Goal: Task Accomplishment & Management: Use online tool/utility

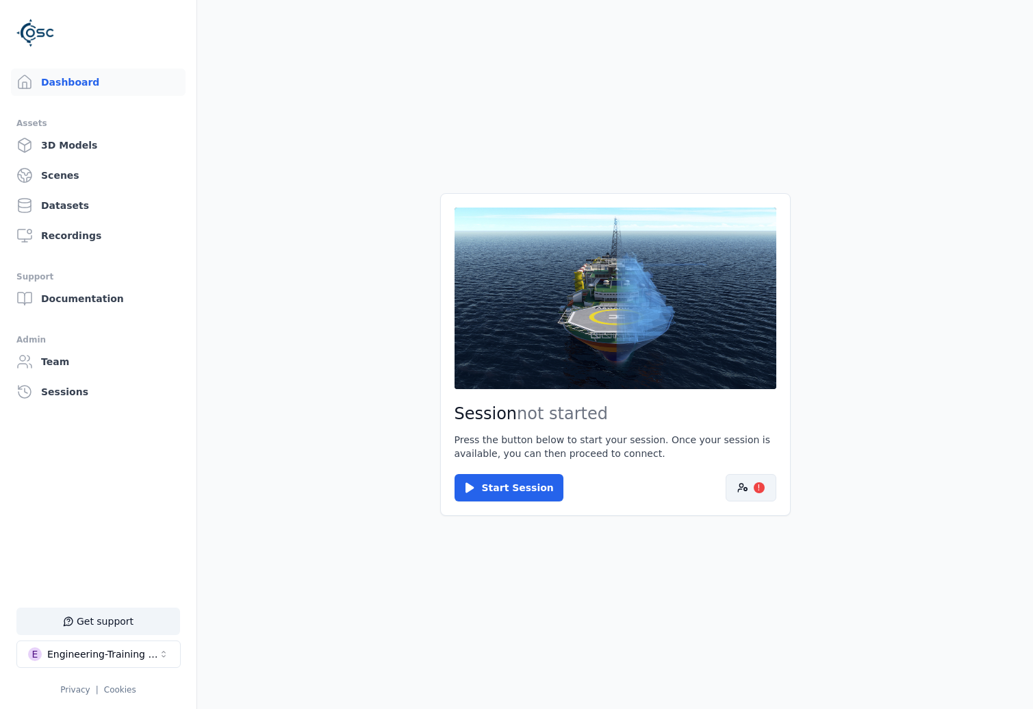
click at [748, 485] on button "!" at bounding box center [751, 487] width 51 height 27
click at [737, 484] on icon at bounding box center [742, 487] width 11 height 11
click at [805, 496] on main "Session not started Press the button below to start your session. Once your ses…" at bounding box center [615, 354] width 836 height 709
click at [758, 497] on button "!" at bounding box center [751, 487] width 51 height 27
click at [83, 689] on link "Privacy" at bounding box center [74, 690] width 29 height 10
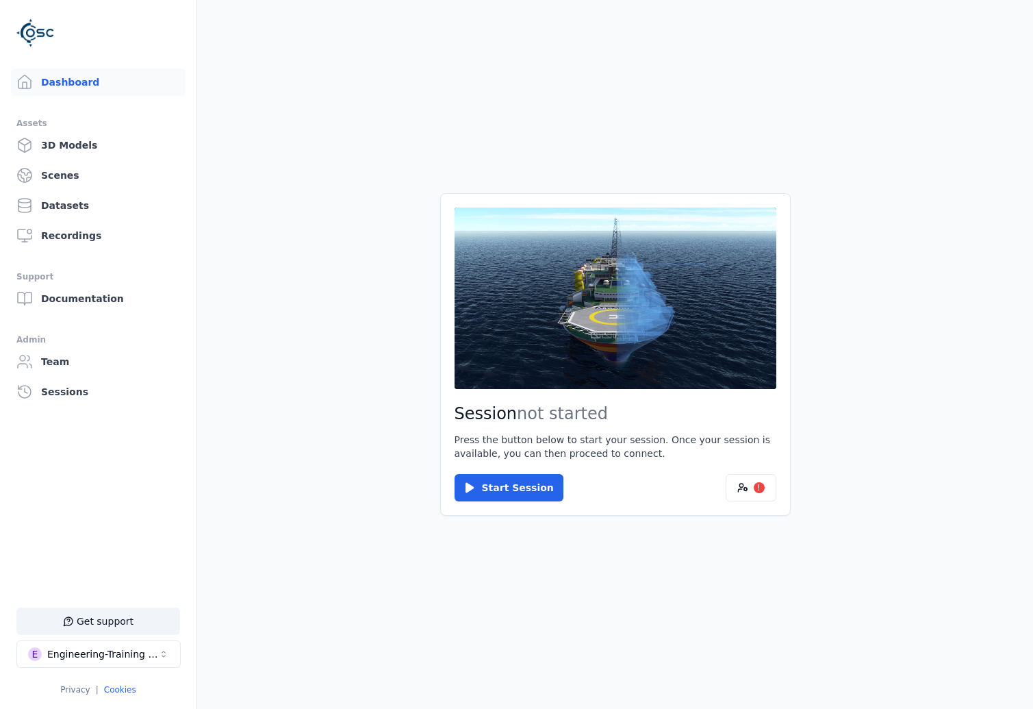
click at [128, 685] on link "Cookies" at bounding box center [120, 690] width 32 height 10
click at [754, 488] on div "!" at bounding box center [759, 487] width 11 height 11
click at [756, 489] on div "!" at bounding box center [759, 487] width 11 height 11
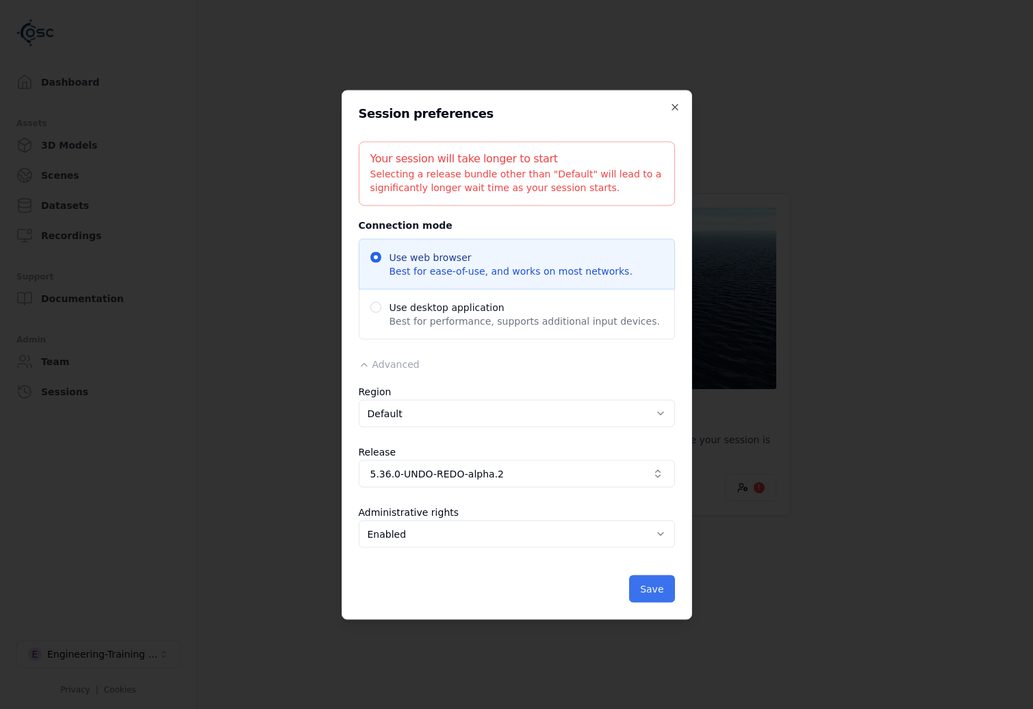
click at [661, 588] on button "Save" at bounding box center [651, 587] width 45 height 27
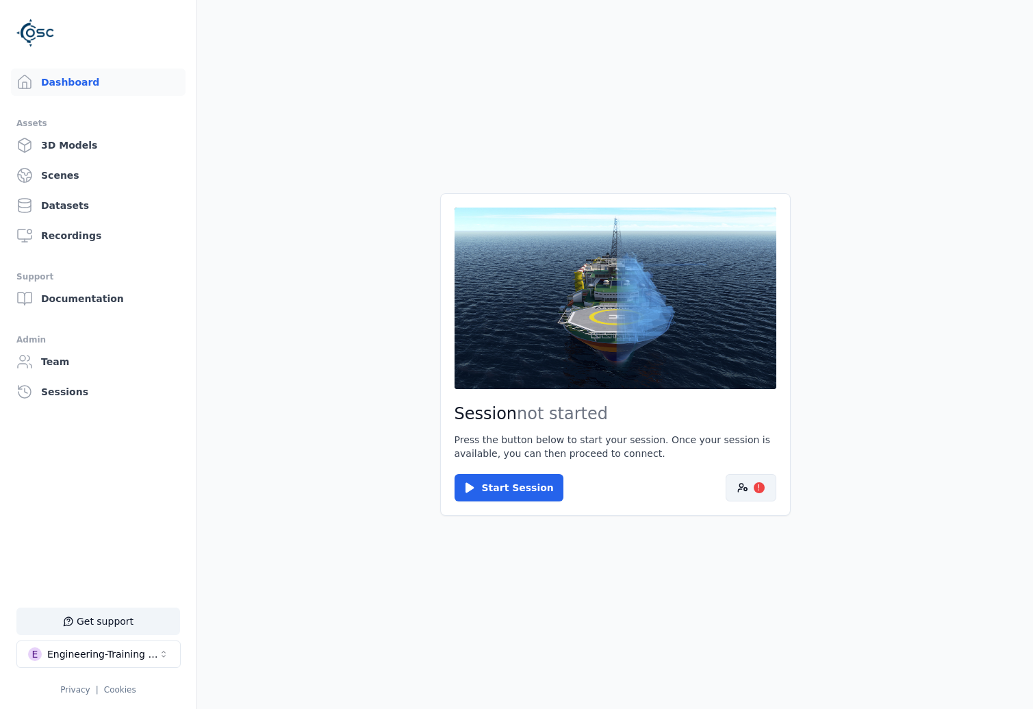
click at [744, 482] on icon at bounding box center [742, 487] width 11 height 11
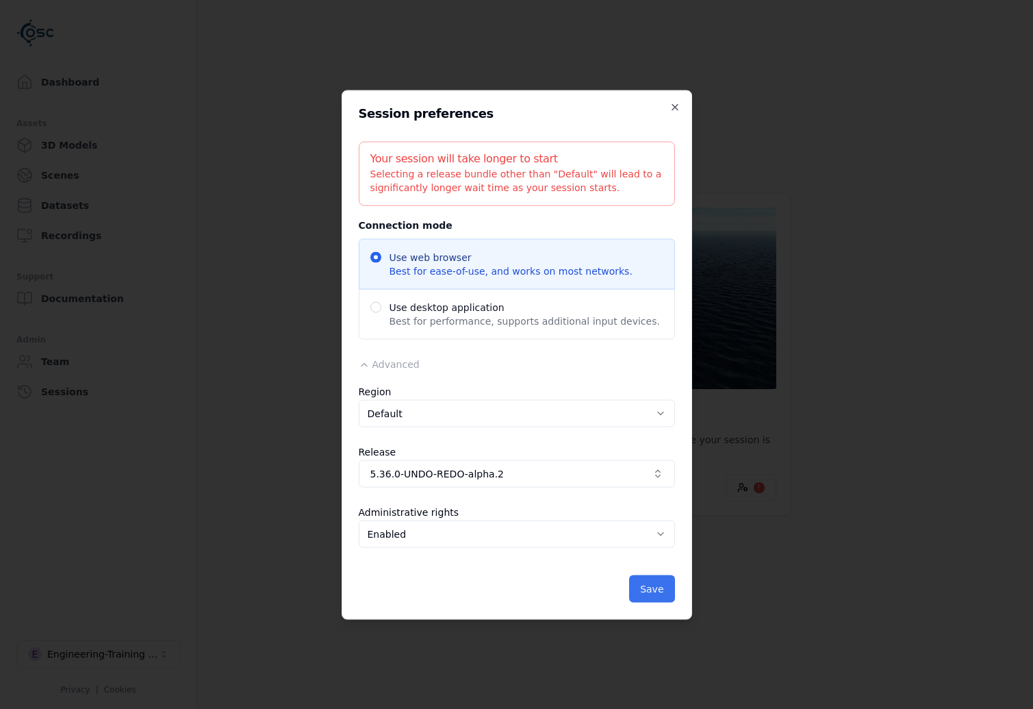
click at [633, 581] on button "Save" at bounding box center [651, 587] width 45 height 27
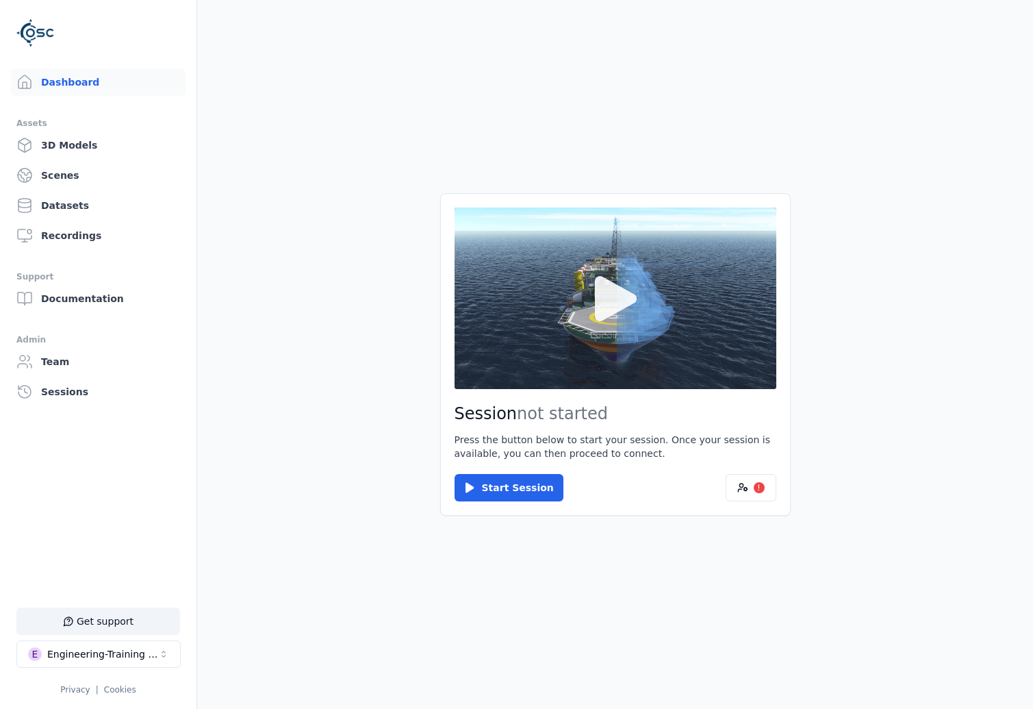
click at [574, 359] on button at bounding box center [616, 297] width 322 height 181
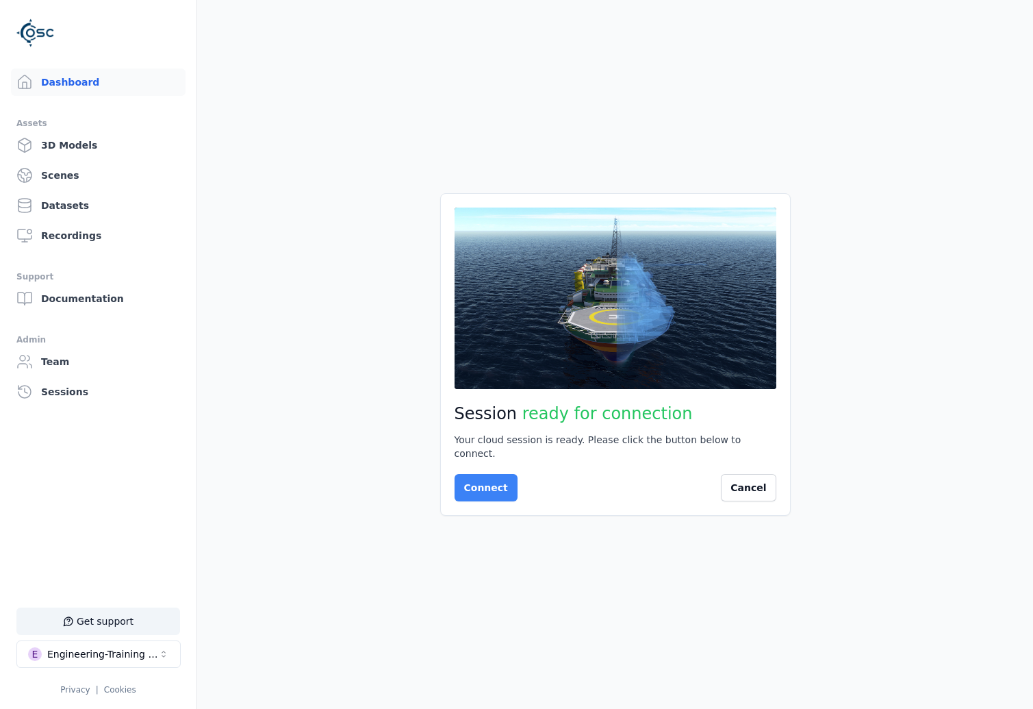
click at [463, 474] on button "Connect" at bounding box center [486, 487] width 63 height 27
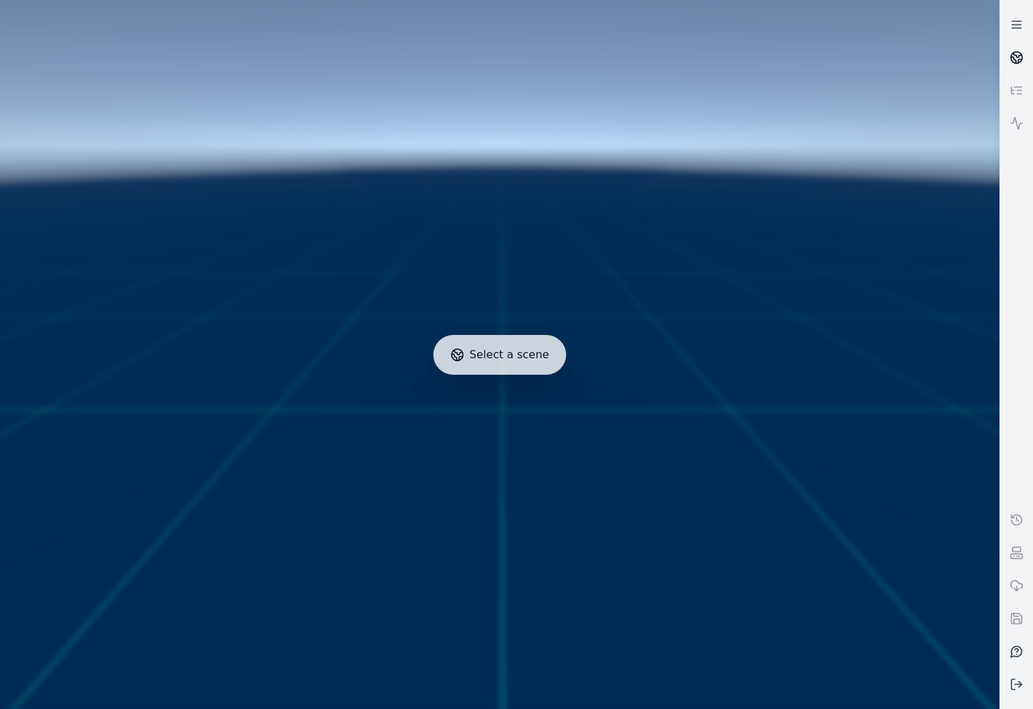
click at [1010, 63] on icon at bounding box center [1017, 58] width 14 height 14
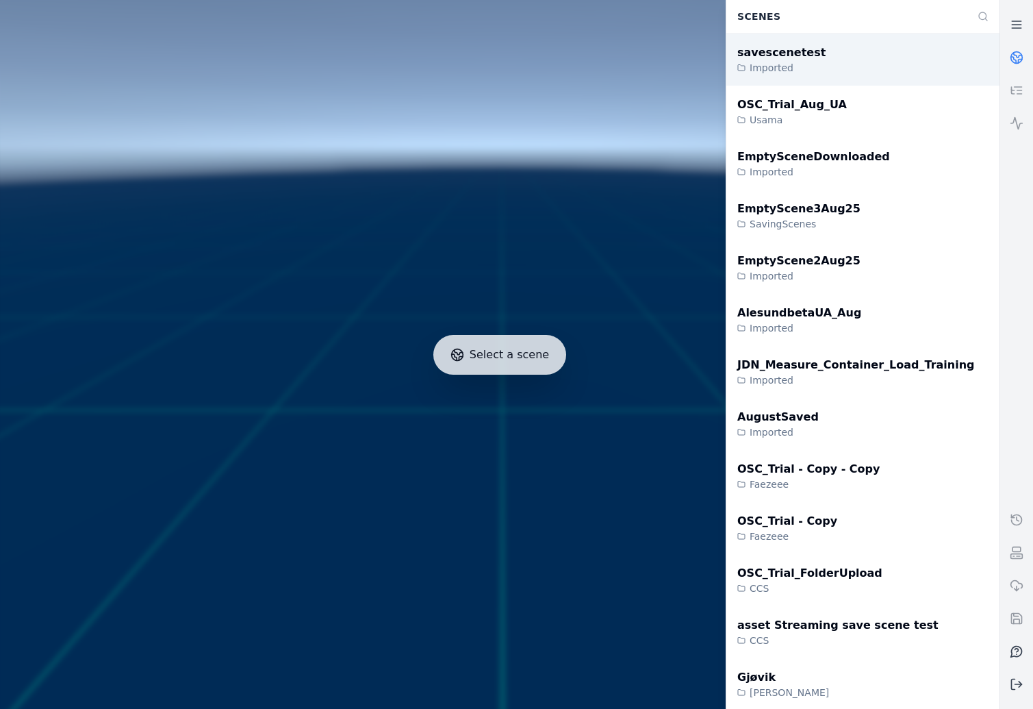
click at [978, 66] on div "savescenetest Imported" at bounding box center [862, 60] width 273 height 52
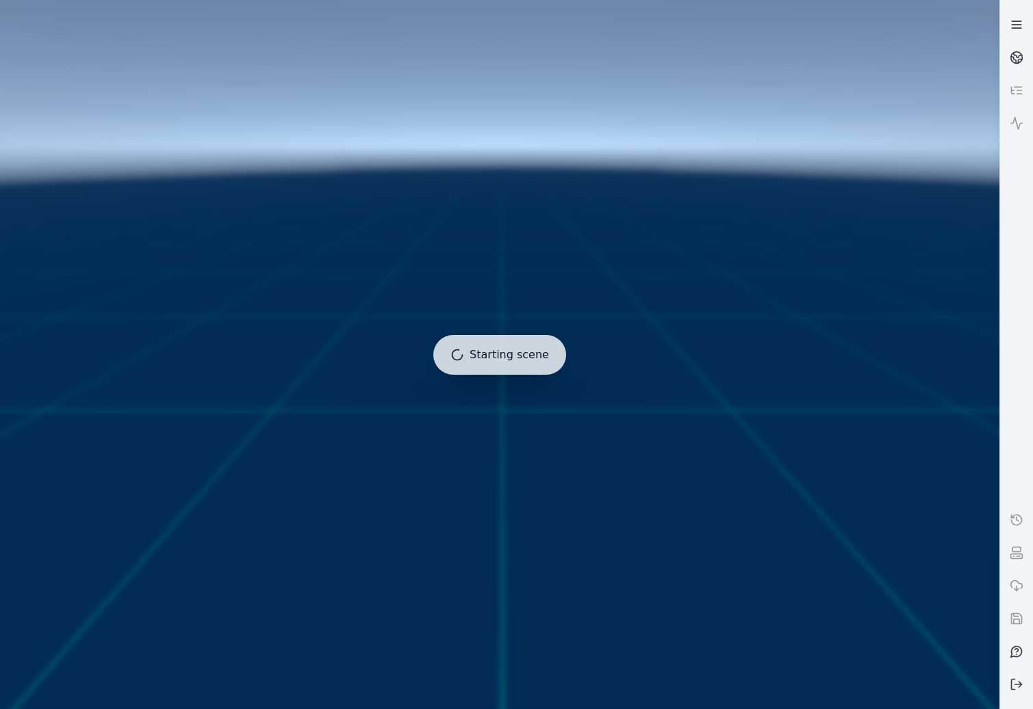
click at [1023, 25] on icon at bounding box center [1017, 25] width 14 height 14
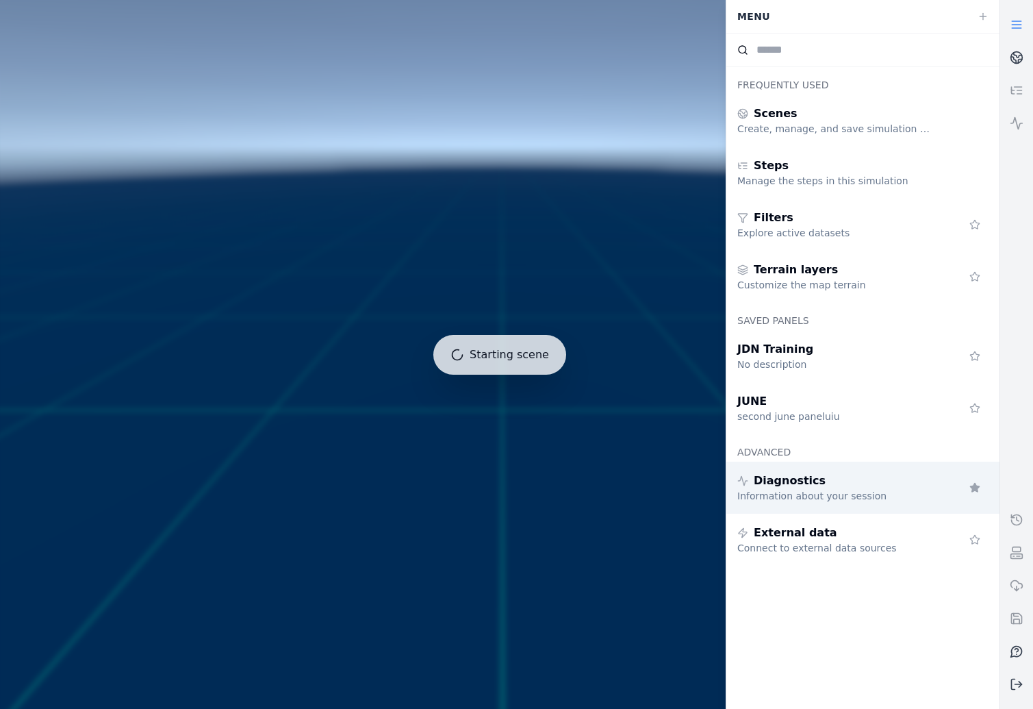
click at [826, 498] on div "Information about your session" at bounding box center [835, 496] width 197 height 14
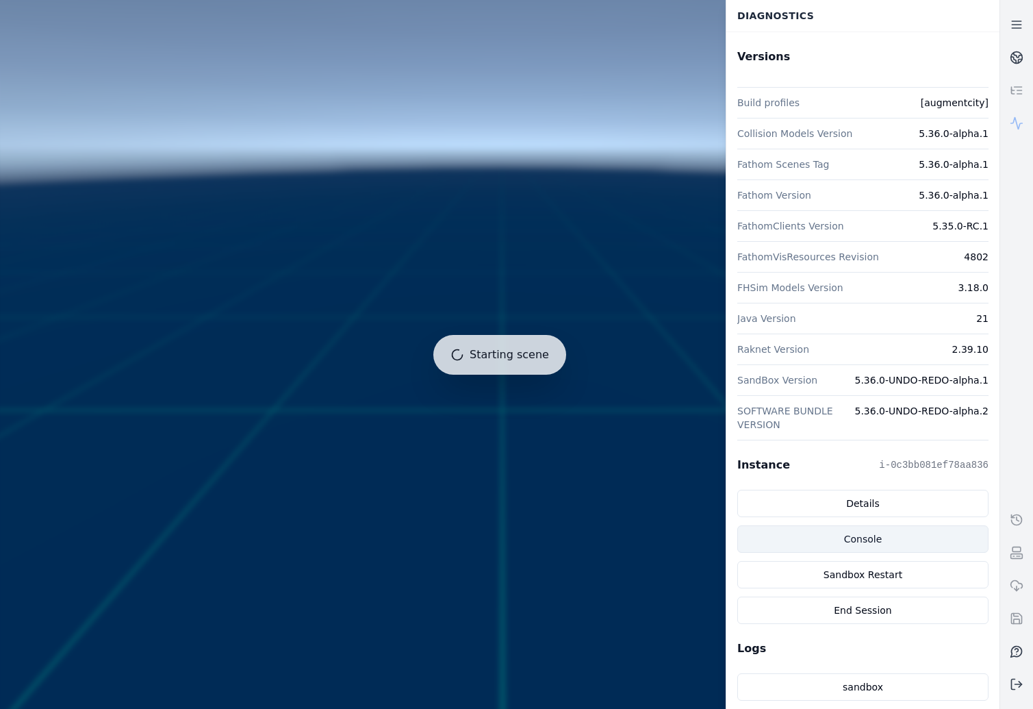
click at [871, 531] on link "Console" at bounding box center [862, 538] width 251 height 27
click at [1020, 23] on icon at bounding box center [1017, 25] width 14 height 14
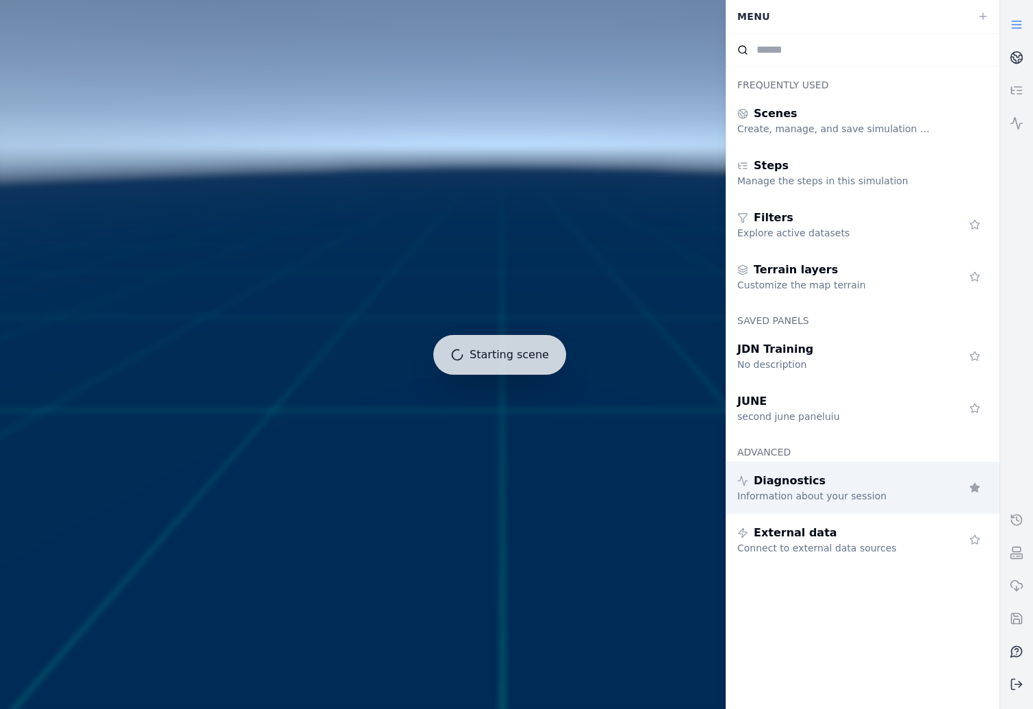
click at [885, 489] on div "Information about your session" at bounding box center [835, 496] width 197 height 14
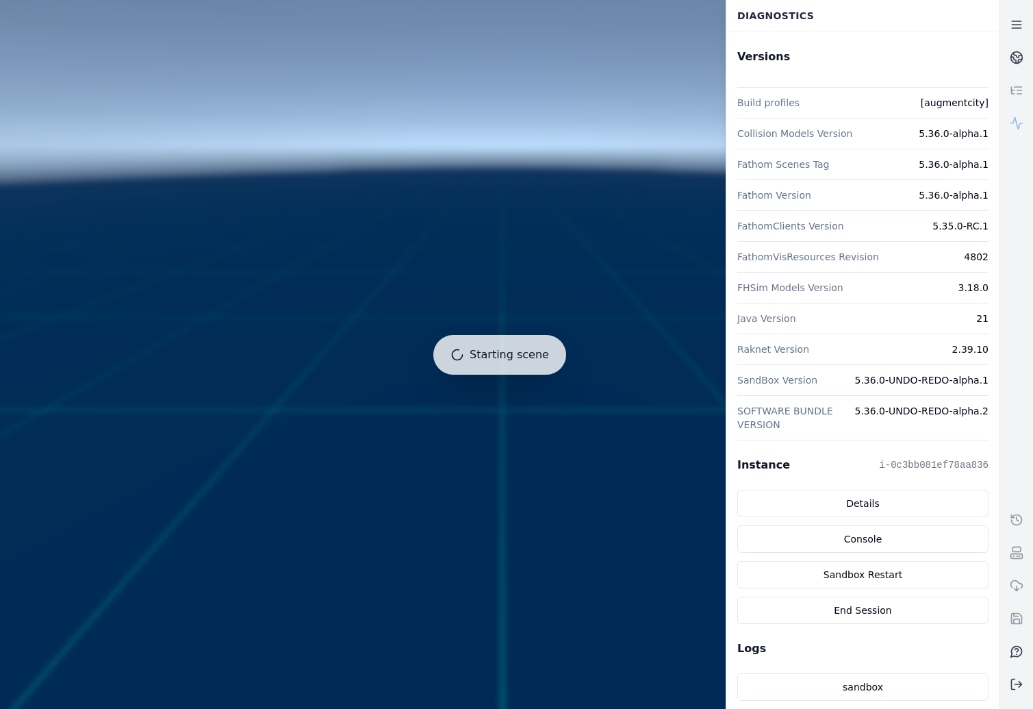
scroll to position [293, 0]
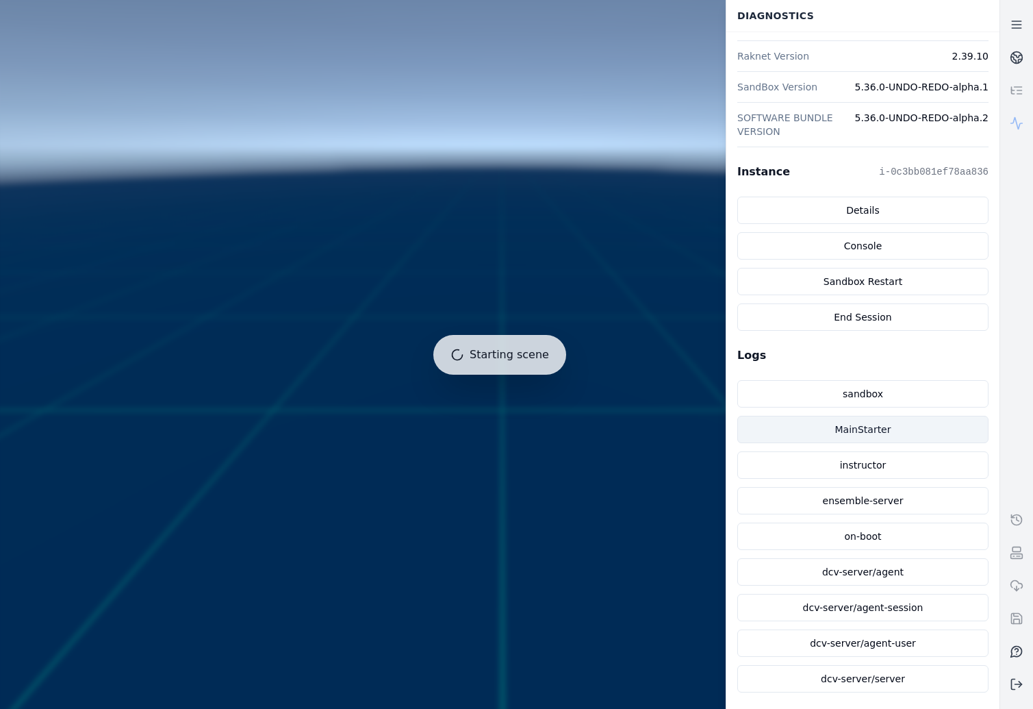
click at [889, 432] on link "MainStarter" at bounding box center [862, 429] width 251 height 27
click at [453, 358] on div at bounding box center [500, 355] width 1010 height 720
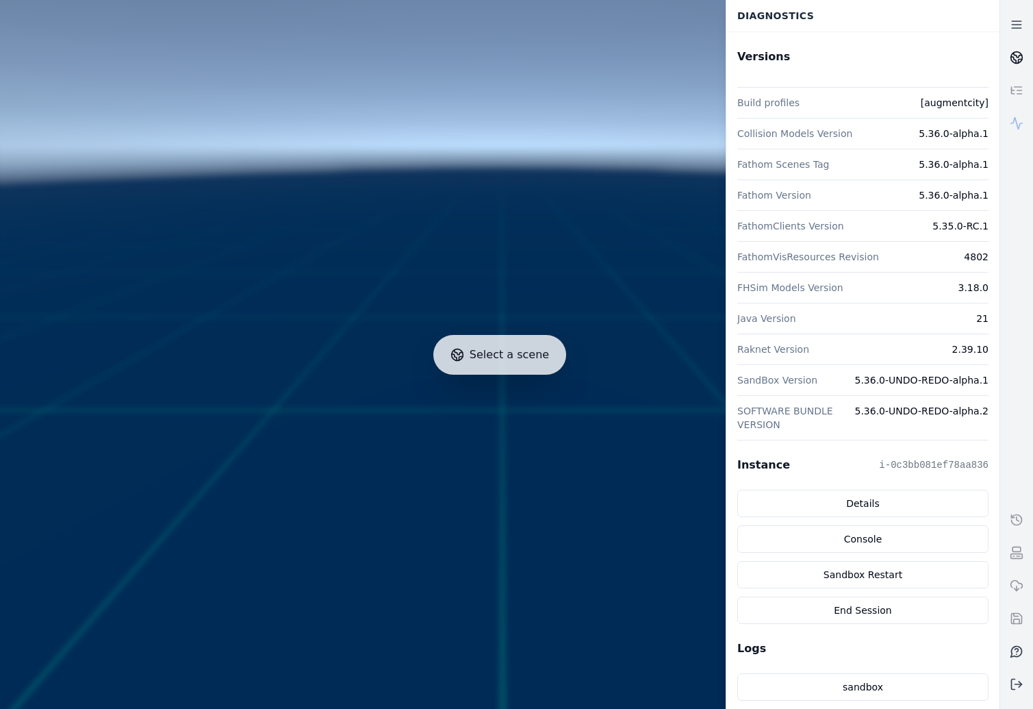
click at [1016, 60] on icon at bounding box center [1017, 58] width 14 height 14
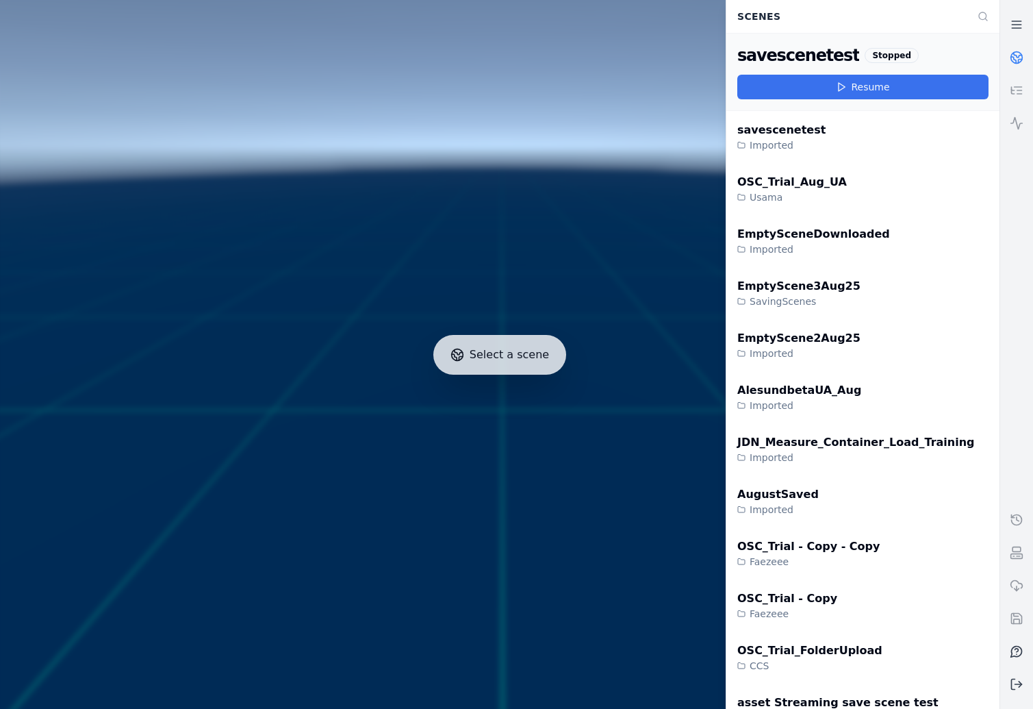
click at [960, 86] on button "Resume" at bounding box center [862, 87] width 251 height 25
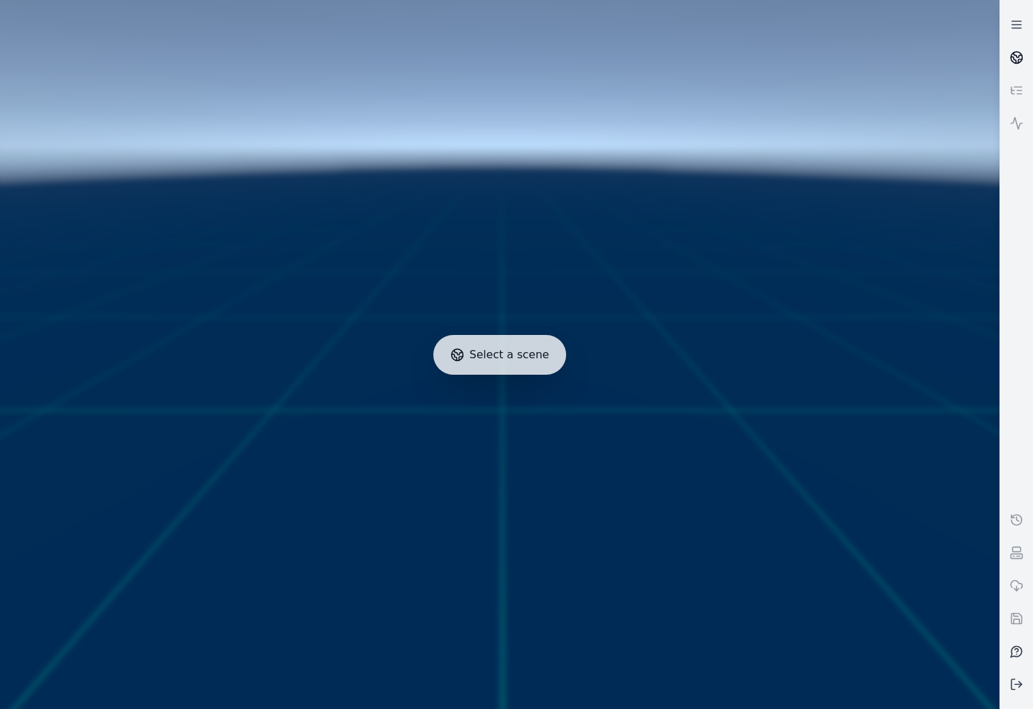
click at [1002, 50] on link at bounding box center [1016, 57] width 33 height 33
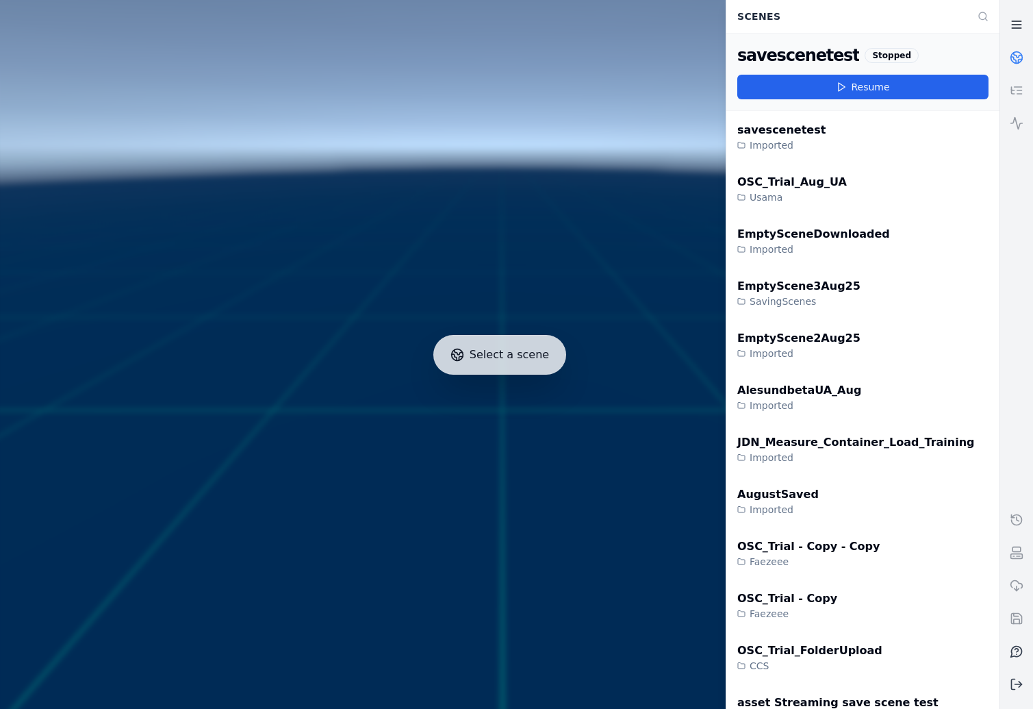
click at [1015, 13] on link at bounding box center [1016, 24] width 33 height 33
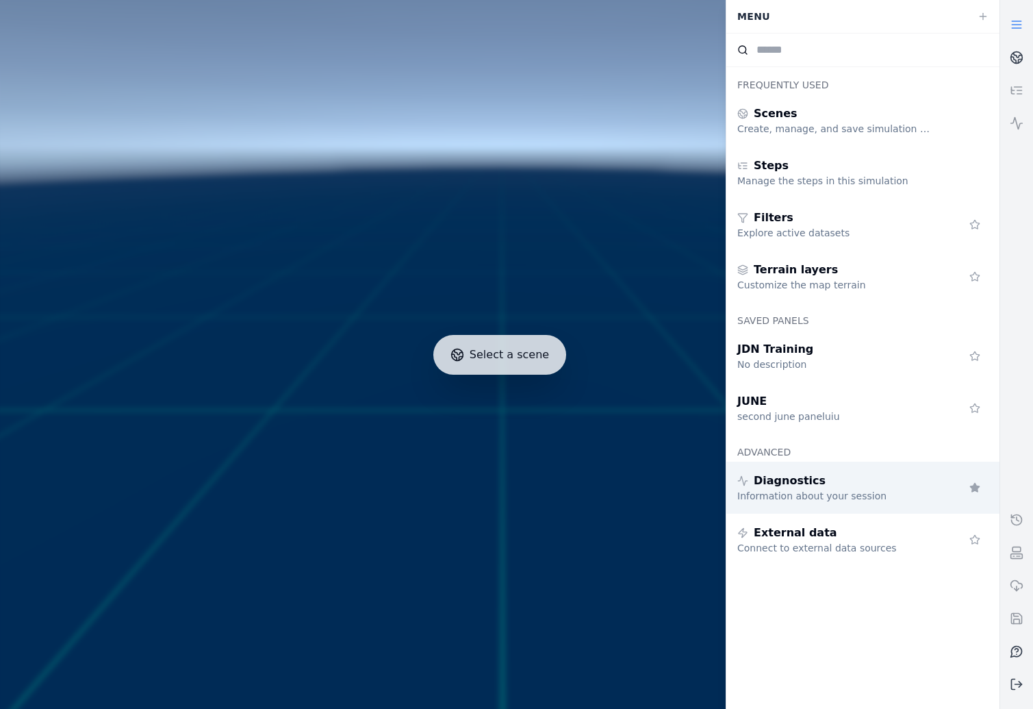
click at [880, 493] on div "Information about your session" at bounding box center [835, 496] width 197 height 14
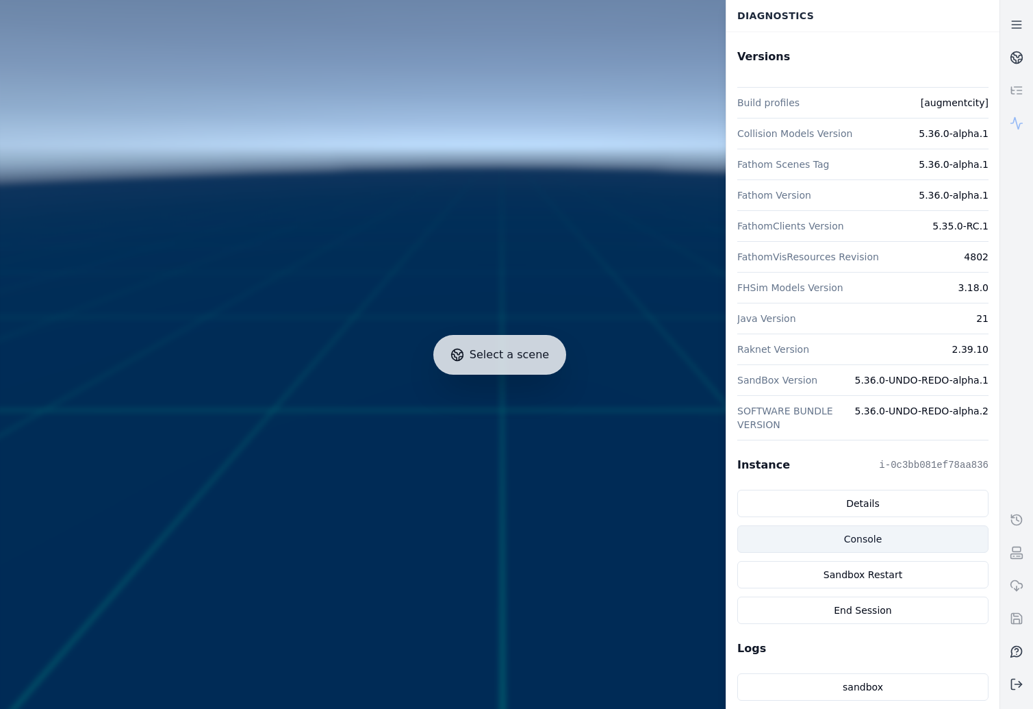
click at [877, 538] on link "Console" at bounding box center [862, 538] width 251 height 27
click at [1010, 59] on icon at bounding box center [1017, 58] width 14 height 14
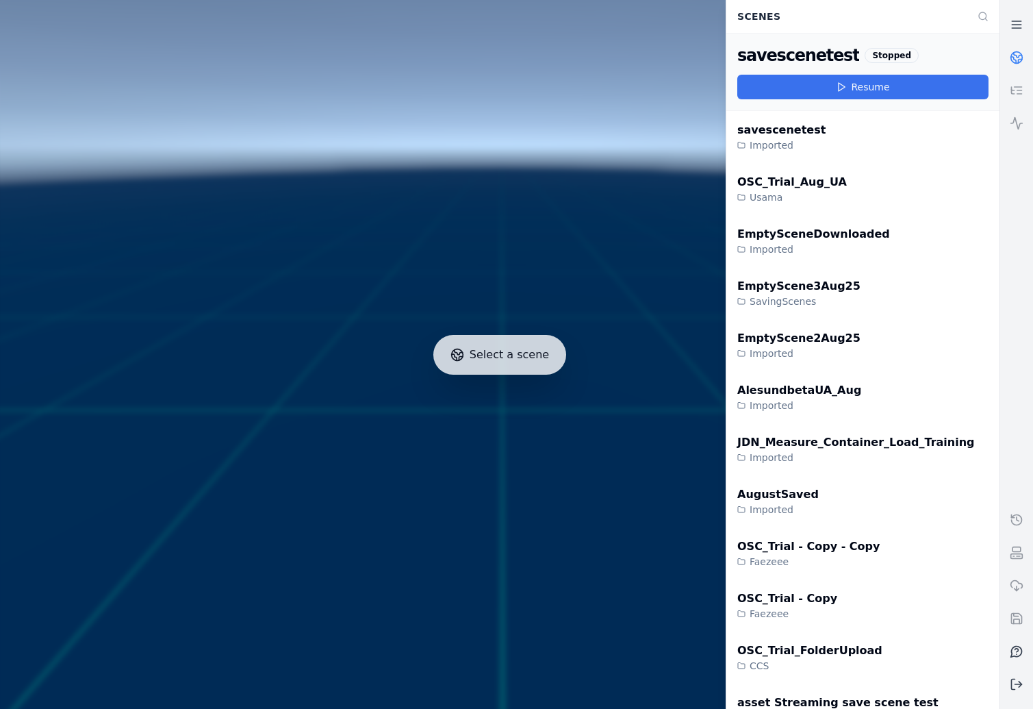
click at [869, 90] on button "Resume" at bounding box center [862, 87] width 251 height 25
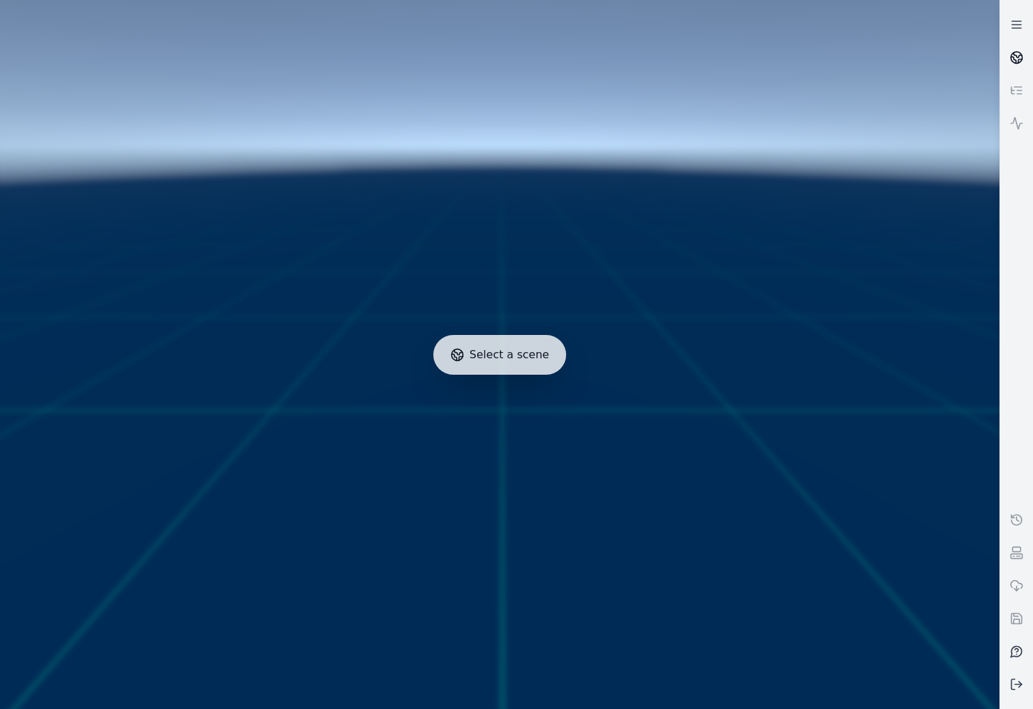
click at [1006, 60] on link at bounding box center [1016, 57] width 33 height 33
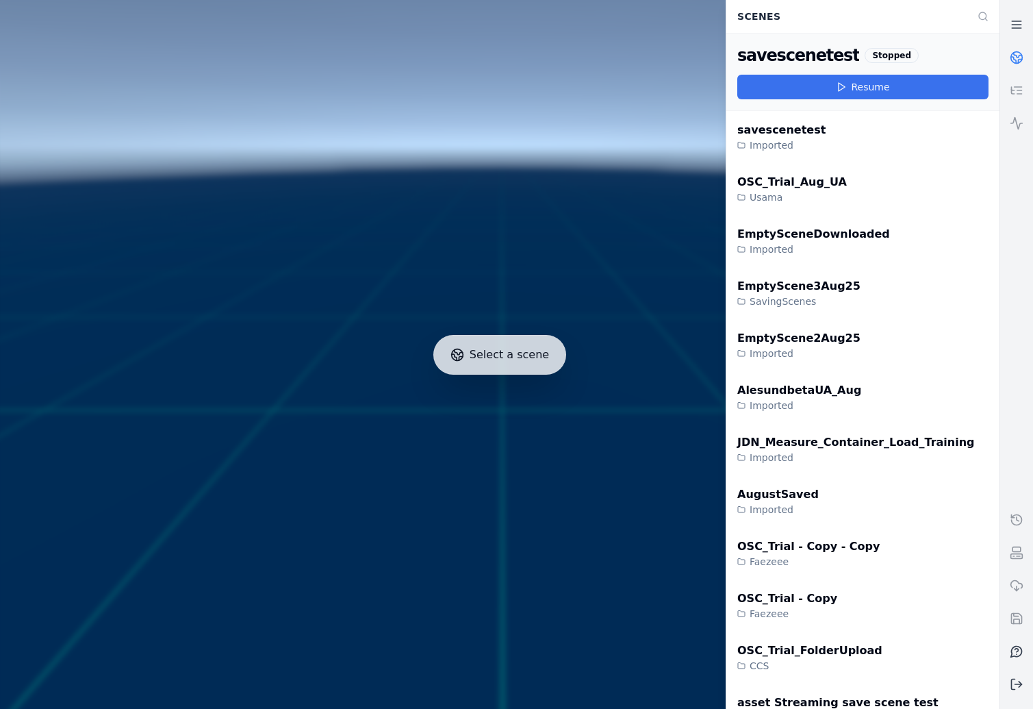
click at [934, 93] on button "Resume" at bounding box center [862, 87] width 251 height 25
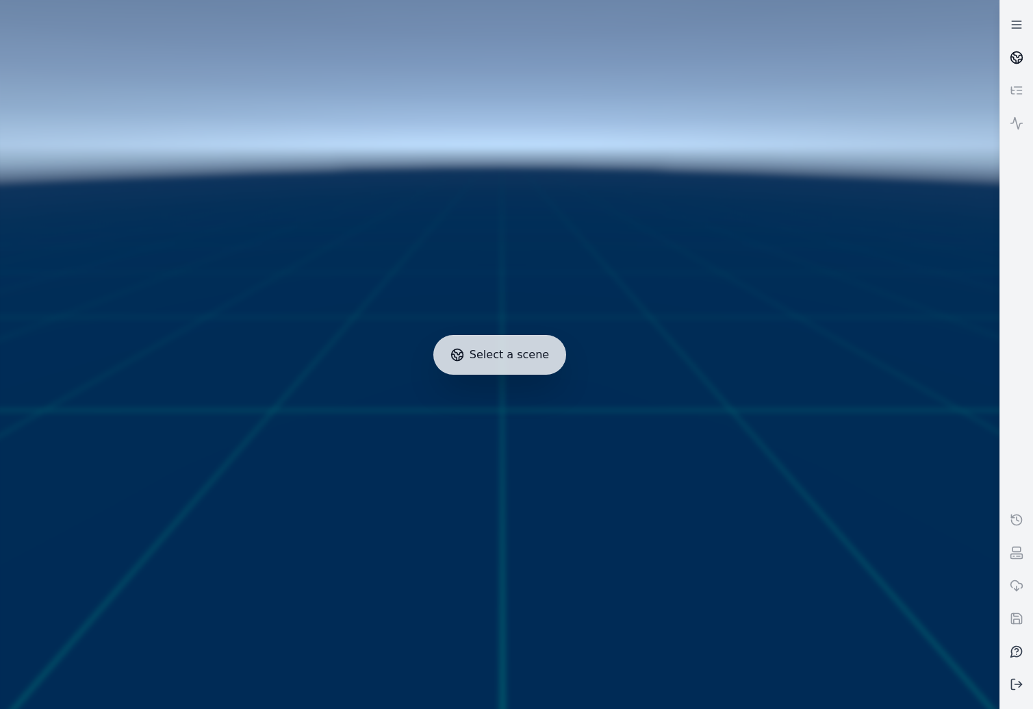
click at [1026, 58] on link at bounding box center [1016, 57] width 33 height 33
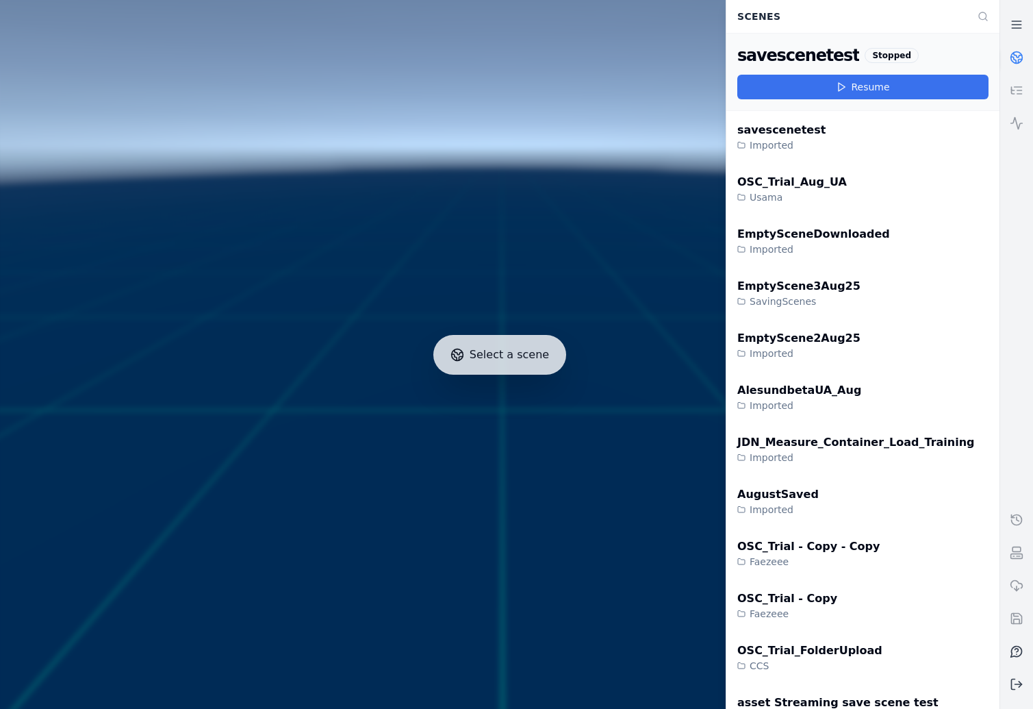
click at [895, 92] on button "Resume" at bounding box center [862, 87] width 251 height 25
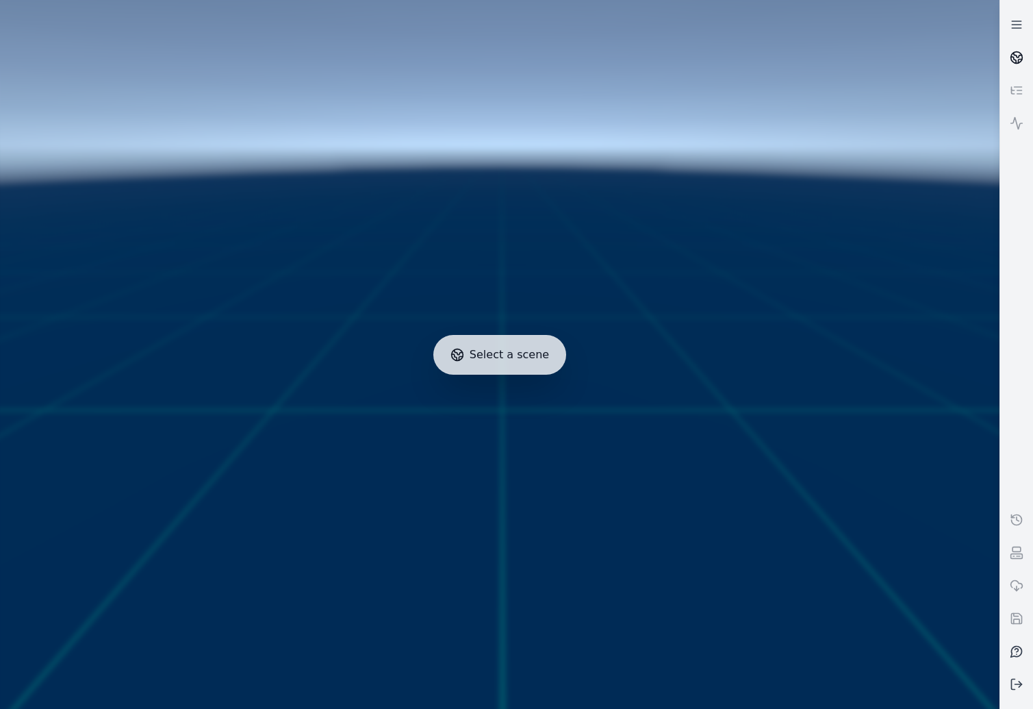
click at [1008, 54] on link at bounding box center [1016, 57] width 33 height 33
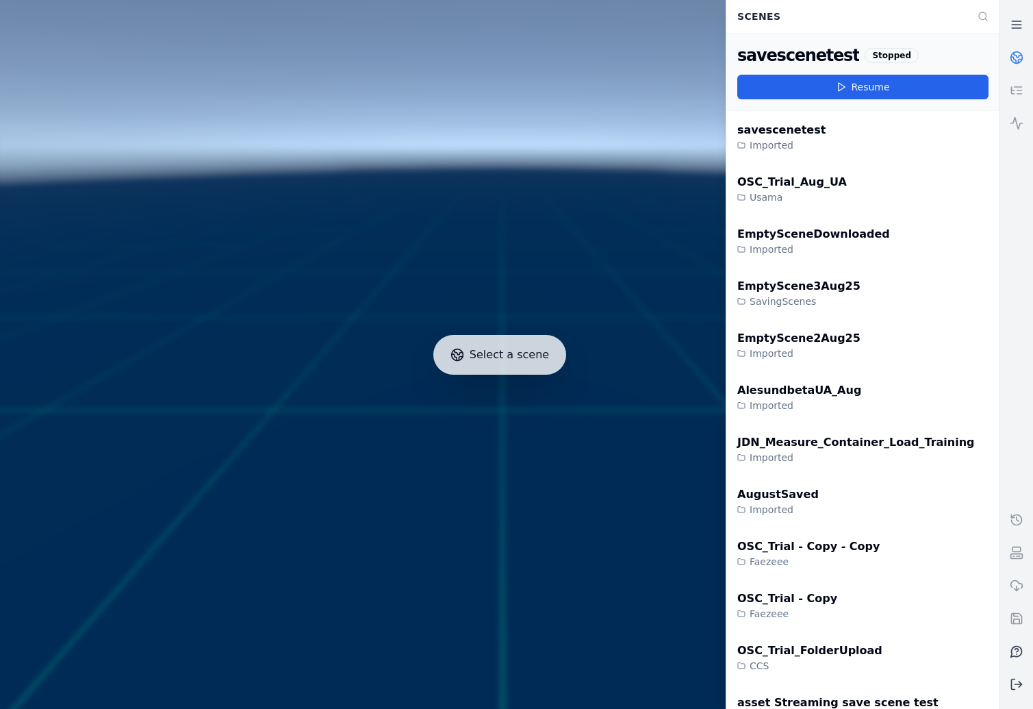
click at [1008, 54] on link at bounding box center [1016, 57] width 33 height 33
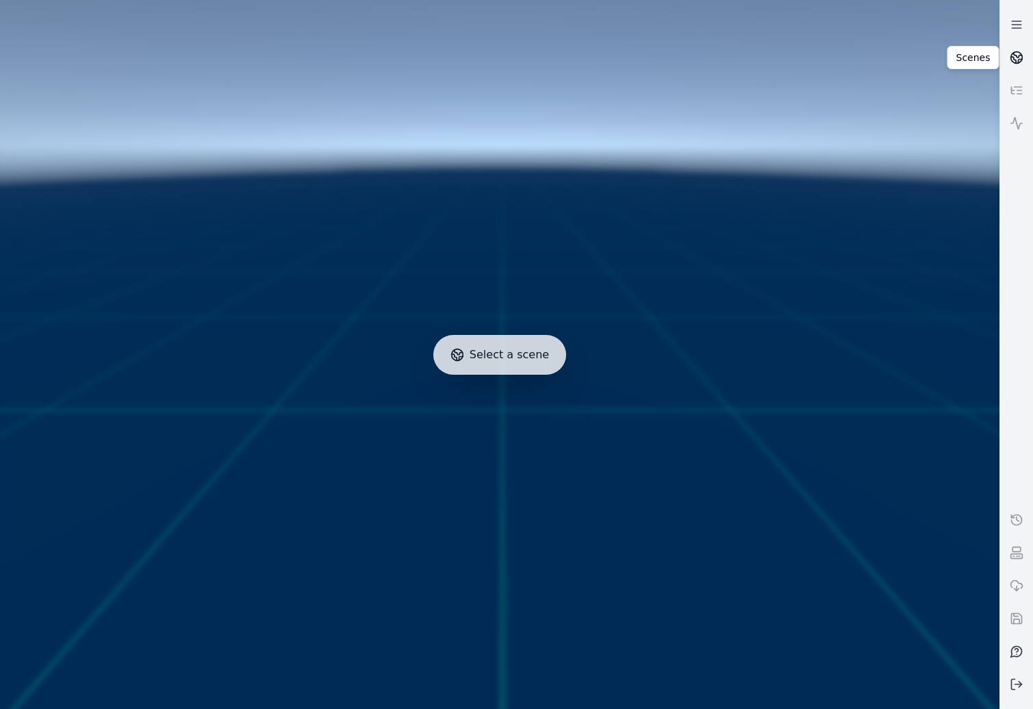
click at [1004, 64] on link at bounding box center [1016, 57] width 33 height 33
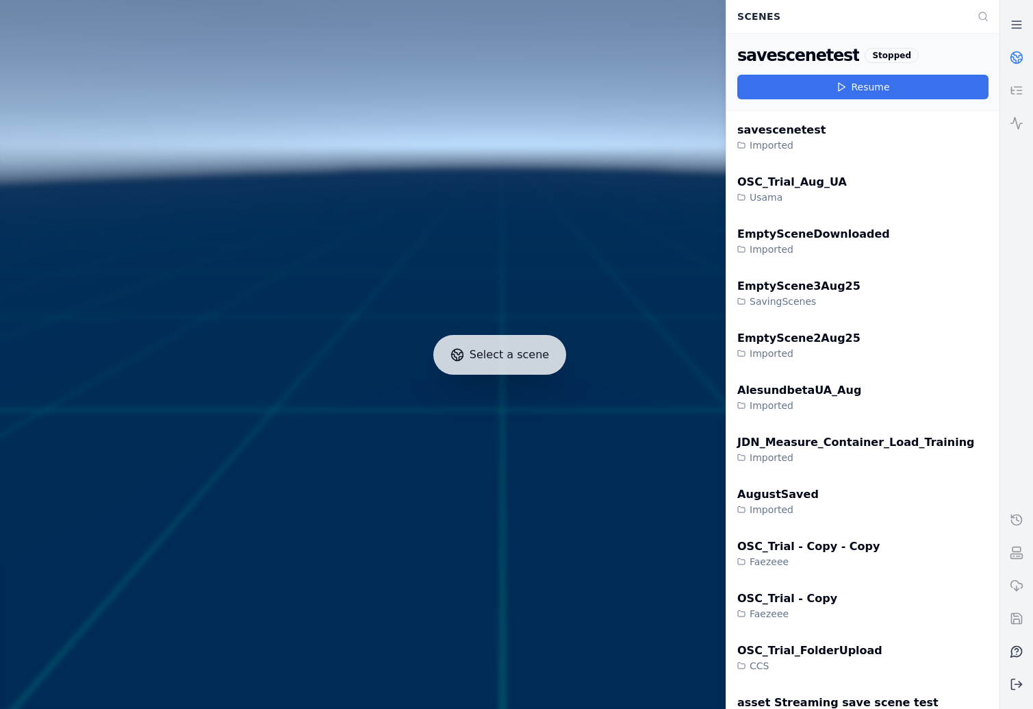
click at [846, 94] on button "Resume" at bounding box center [862, 87] width 251 height 25
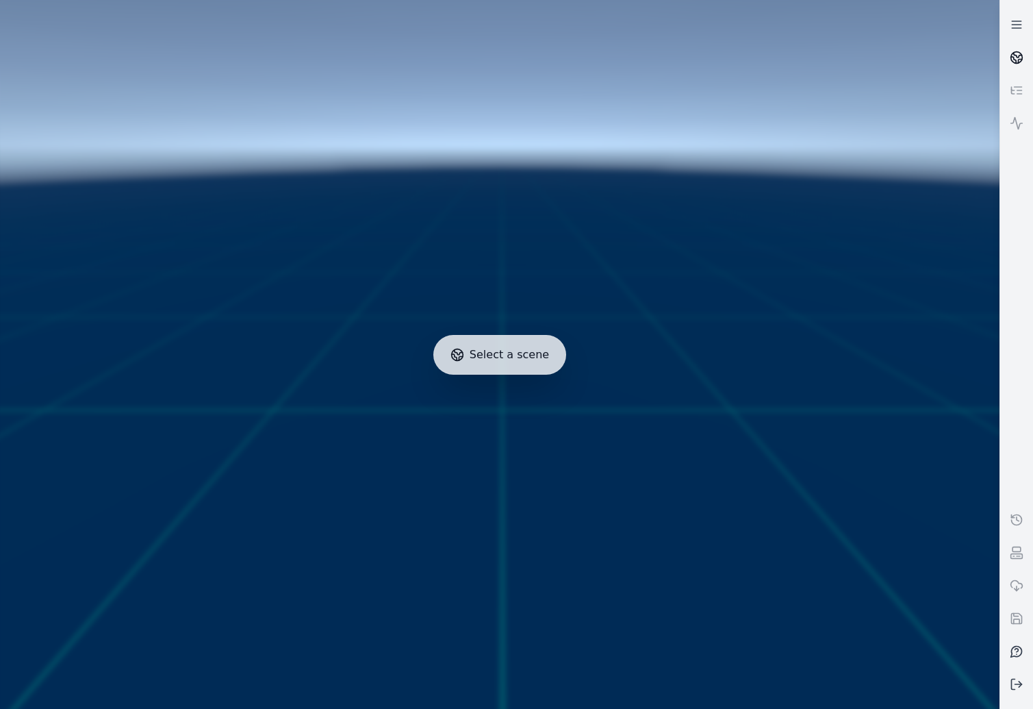
click at [1019, 57] on icon at bounding box center [1018, 55] width 8 height 5
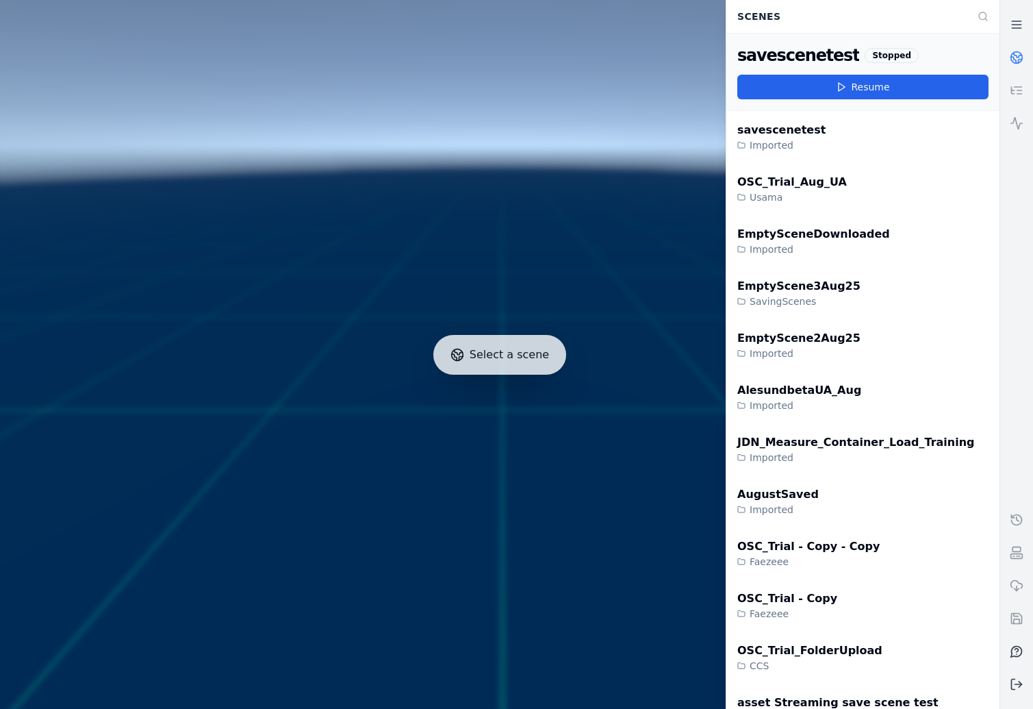
click at [1019, 57] on icon at bounding box center [1018, 55] width 8 height 5
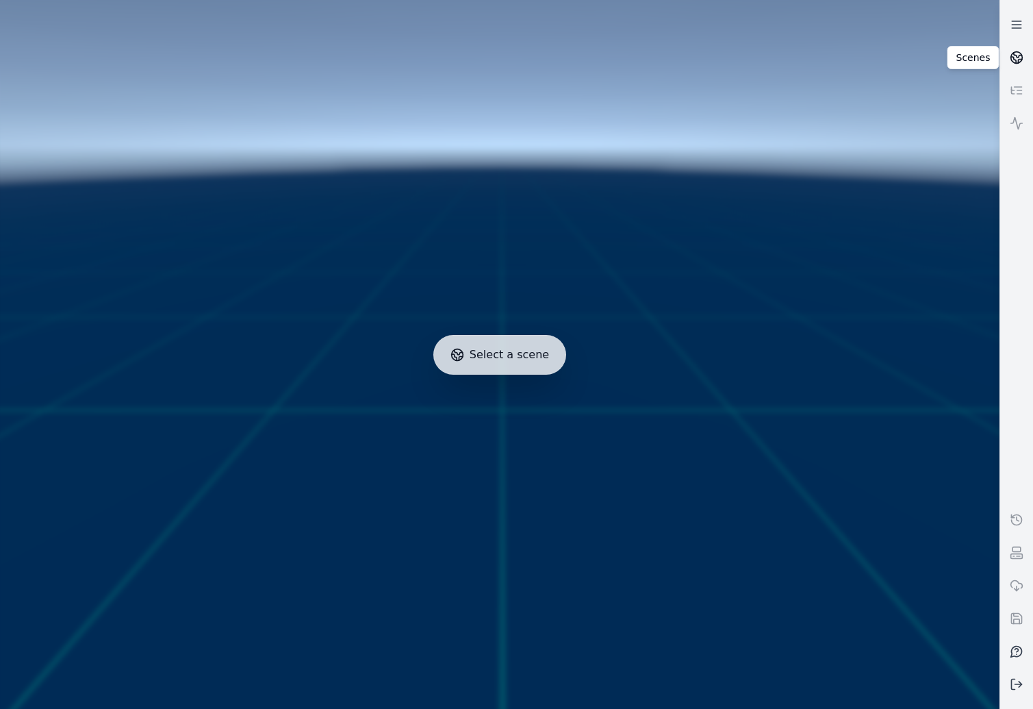
click at [1014, 57] on icon at bounding box center [1017, 58] width 14 height 14
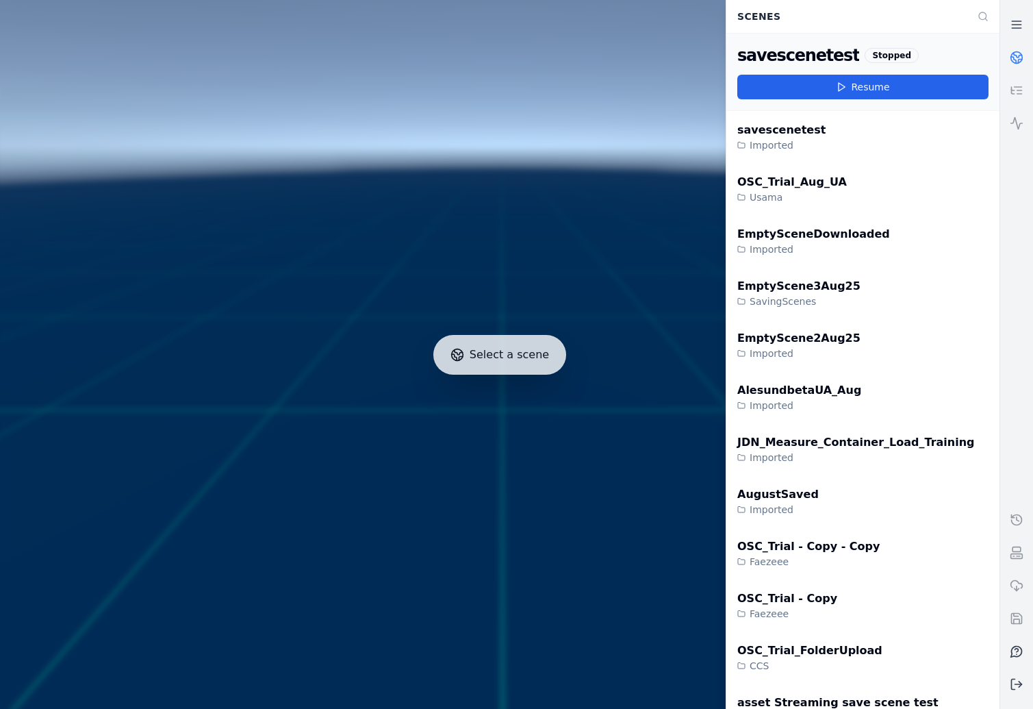
click at [1014, 57] on icon at bounding box center [1017, 58] width 14 height 14
